Goal: Task Accomplishment & Management: Use online tool/utility

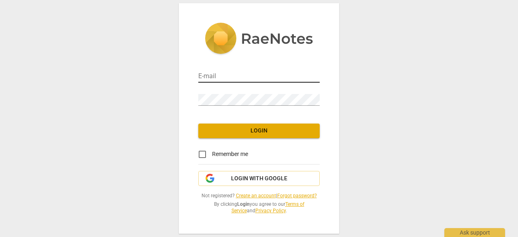
click at [315, 74] on img at bounding box center [312, 76] width 6 height 6
click at [313, 77] on img at bounding box center [312, 76] width 6 height 6
click at [247, 76] on input "email" at bounding box center [258, 77] width 121 height 12
click at [228, 77] on input "email" at bounding box center [258, 77] width 121 height 12
paste input "[PERSON_NAME][EMAIL_ADDRESS][DOMAIN_NAME]"
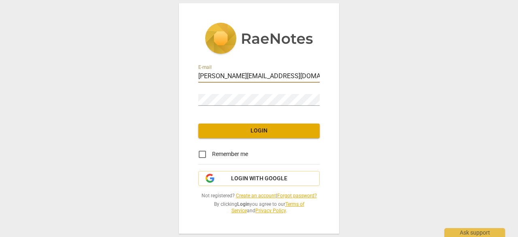
type input "[PERSON_NAME][EMAIL_ADDRESS][DOMAIN_NAME]"
click at [249, 131] on span "Login" at bounding box center [259, 131] width 108 height 8
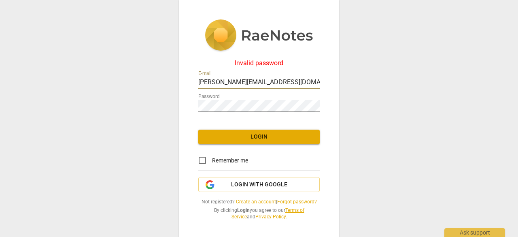
drag, startPoint x: 245, startPoint y: 79, endPoint x: 181, endPoint y: 79, distance: 64.0
click at [186, 80] on div "Invalid password E-mail [PERSON_NAME][EMAIL_ADDRESS][DOMAIN_NAME] Password Logi…" at bounding box center [259, 120] width 160 height 240
click at [306, 202] on link "Forgot password?" at bounding box center [297, 202] width 40 height 6
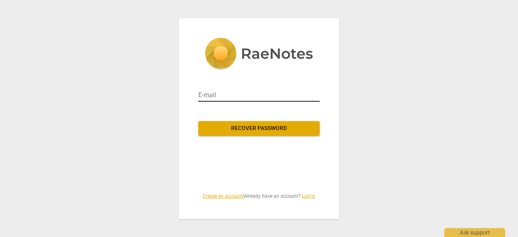
drag, startPoint x: 283, startPoint y: 101, endPoint x: 290, endPoint y: 98, distance: 7.7
click at [285, 101] on input "email" at bounding box center [258, 95] width 121 height 13
type input "[PERSON_NAME][EMAIL_ADDRESS][DOMAIN_NAME]"
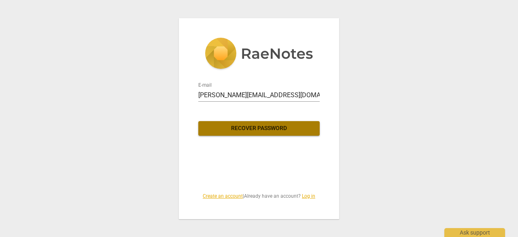
click at [272, 125] on span "Recover password" at bounding box center [259, 128] width 108 height 8
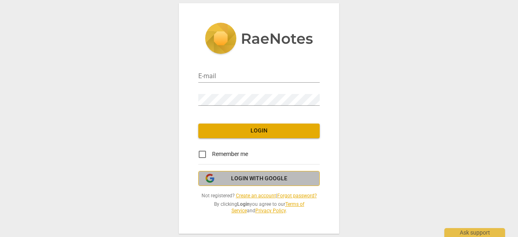
click at [278, 179] on span "Login with Google" at bounding box center [259, 178] width 56 height 8
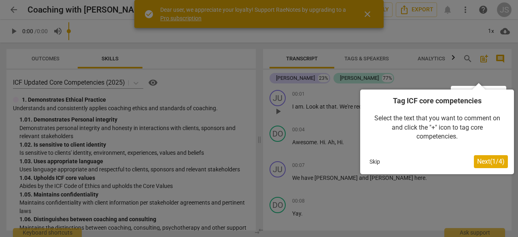
click at [368, 12] on div at bounding box center [259, 118] width 518 height 237
click at [366, 10] on div at bounding box center [259, 118] width 518 height 237
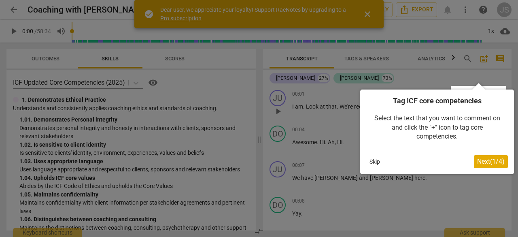
click at [494, 160] on span "Next ( 1 / 4 )" at bounding box center [491, 161] width 28 height 8
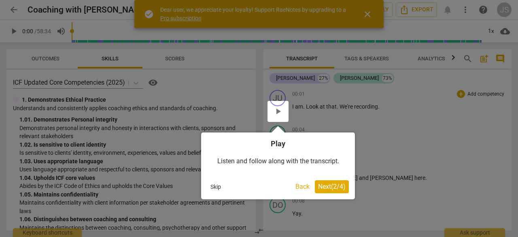
click at [342, 186] on span "Next ( 2 / 4 )" at bounding box center [332, 187] width 28 height 8
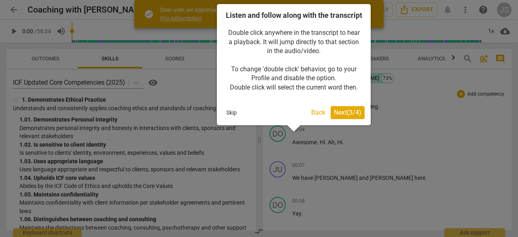
click at [344, 116] on span "Next ( 3 / 4 )" at bounding box center [348, 112] width 28 height 8
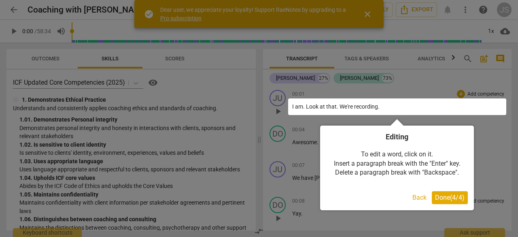
click at [446, 194] on span "Done ( 4 / 4 )" at bounding box center [450, 198] width 30 height 8
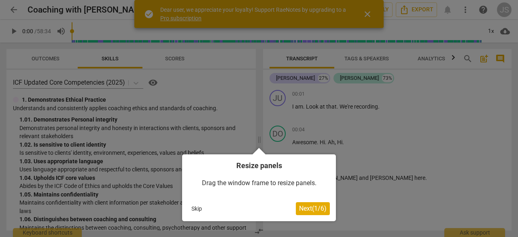
click at [311, 204] on span "Next ( 1 / 6 )" at bounding box center [313, 208] width 28 height 8
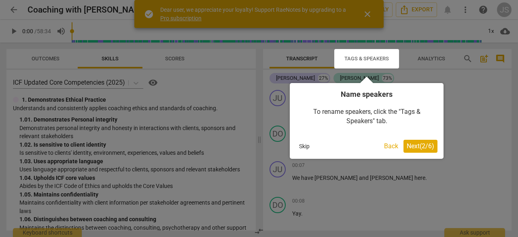
click at [415, 147] on span "Next ( 2 / 6 )" at bounding box center [421, 146] width 28 height 8
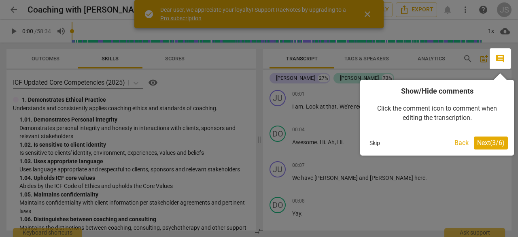
click at [489, 142] on span "Next ( 3 / 6 )" at bounding box center [491, 143] width 28 height 8
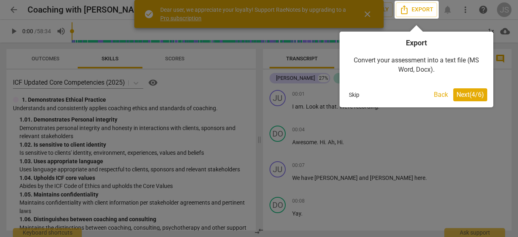
click at [471, 97] on span "Next ( 4 / 6 )" at bounding box center [471, 95] width 28 height 8
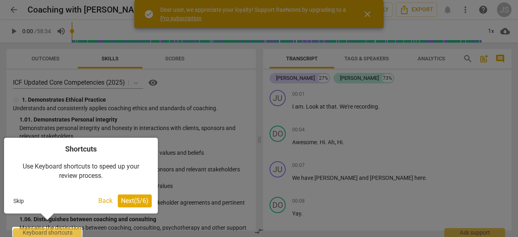
click at [140, 201] on span "Next ( 5 / 6 )" at bounding box center [135, 201] width 28 height 8
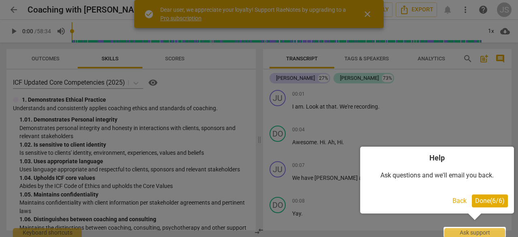
click at [487, 200] on span "Done ( 6 / 6 )" at bounding box center [490, 201] width 30 height 8
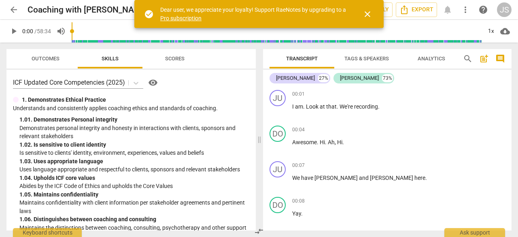
click at [369, 13] on span "close" at bounding box center [368, 14] width 10 height 10
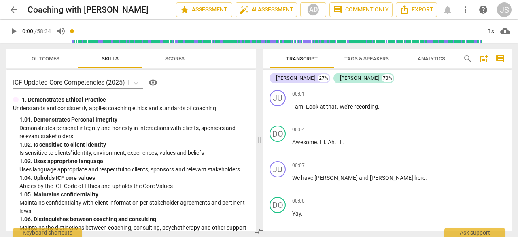
click at [183, 60] on span "Scores" at bounding box center [174, 58] width 19 height 6
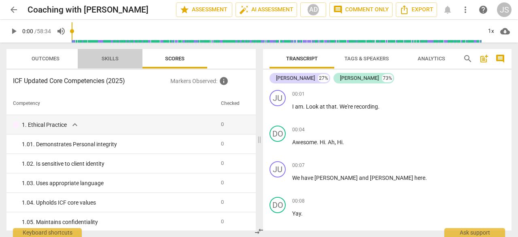
click at [111, 57] on span "Skills" at bounding box center [110, 58] width 17 height 6
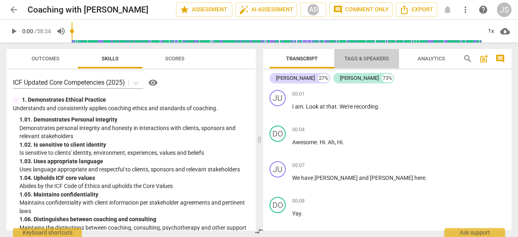
click at [379, 57] on span "Tags & Speakers" at bounding box center [367, 58] width 45 height 6
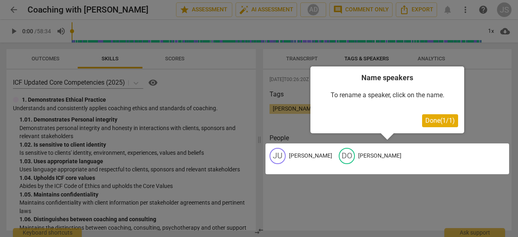
click at [428, 119] on span "Done ( 1 / 1 )" at bounding box center [440, 121] width 30 height 8
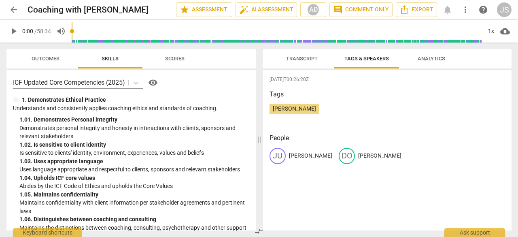
click at [302, 107] on span "Anna De Valk" at bounding box center [295, 108] width 50 height 6
click at [440, 58] on span "Analytics" at bounding box center [432, 58] width 28 height 6
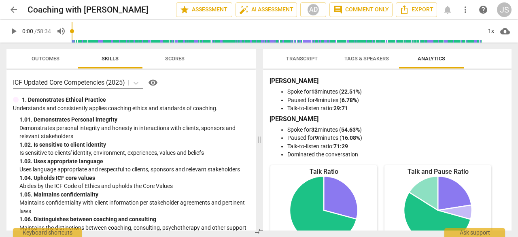
click at [179, 58] on span "Scores" at bounding box center [174, 58] width 19 height 6
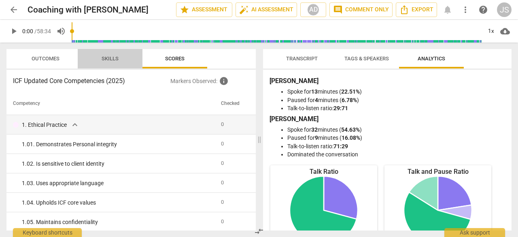
click at [125, 59] on span "Skills" at bounding box center [110, 58] width 36 height 11
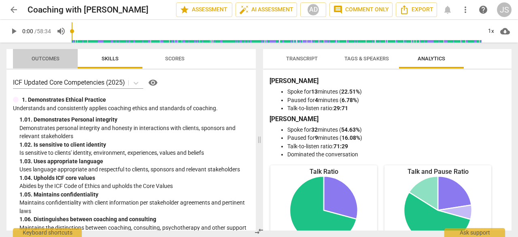
click at [54, 56] on span "Outcomes" at bounding box center [46, 58] width 28 height 6
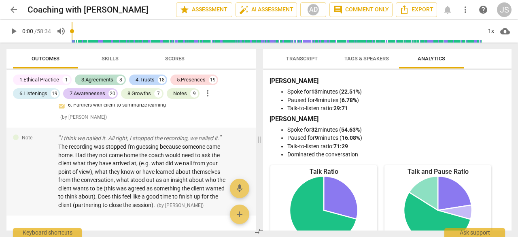
scroll to position [5683, 0]
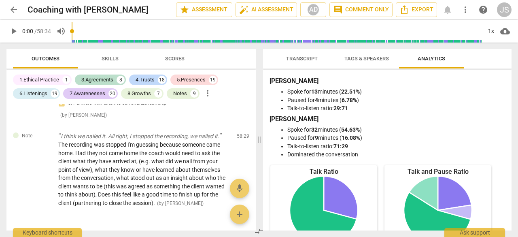
click at [422, 99] on li "Paused for 4 minutes ( 6.78% )" at bounding box center [395, 100] width 216 height 9
